Goal: Transaction & Acquisition: Purchase product/service

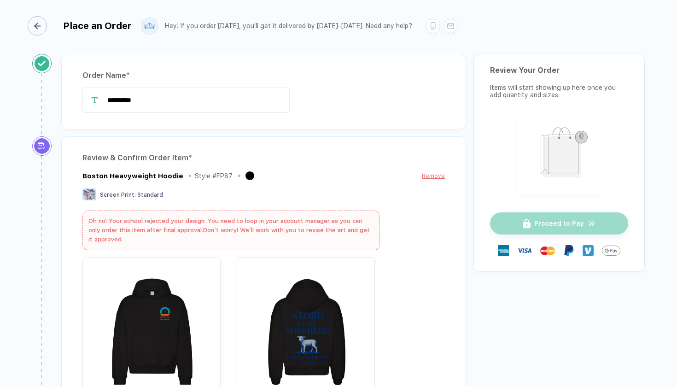
click at [47, 23] on button "button" at bounding box center [38, 25] width 19 height 19
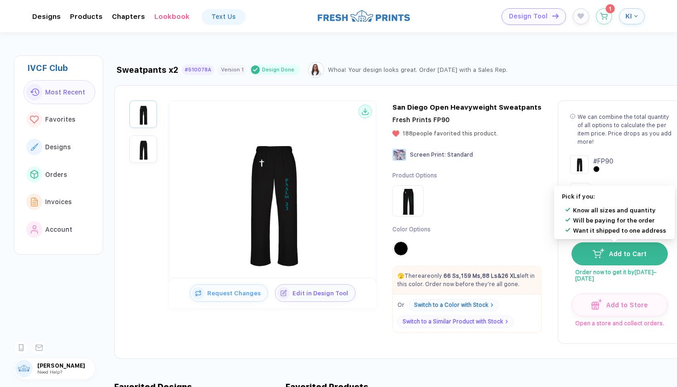
click at [586, 254] on button "Add to Cart" at bounding box center [620, 253] width 96 height 23
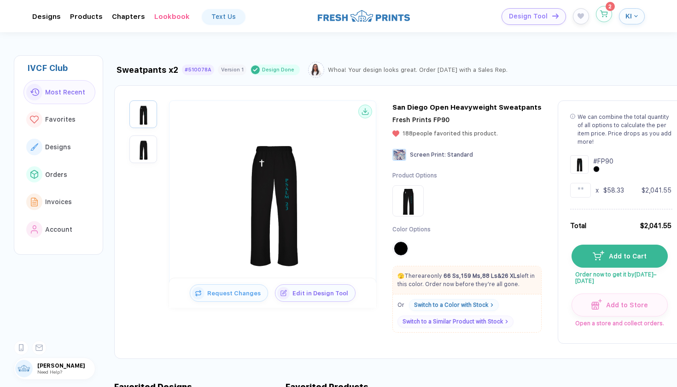
click at [602, 16] on icon "button" at bounding box center [604, 14] width 8 height 7
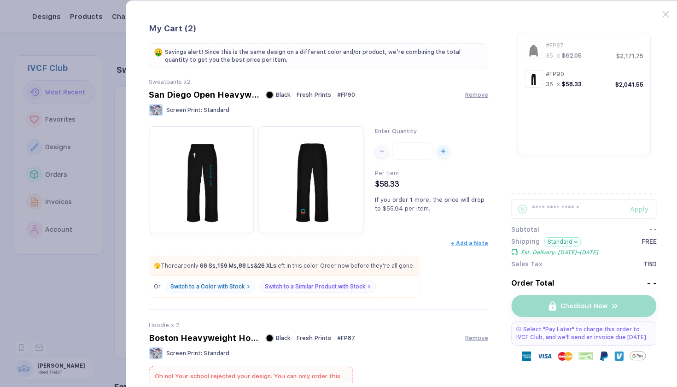
click at [570, 44] on div "# FP87" at bounding box center [564, 45] width 36 height 9
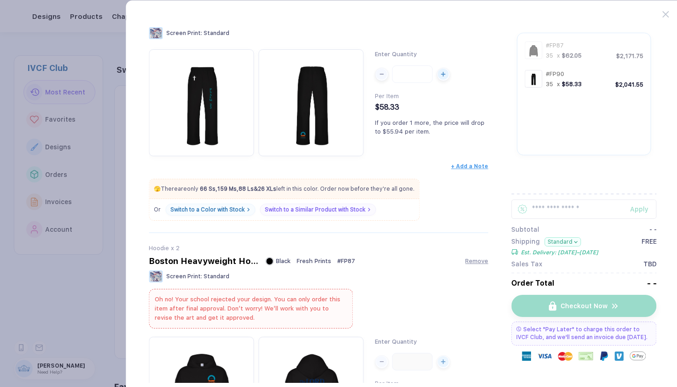
scroll to position [75, 0]
